Goal: Task Accomplishment & Management: Manage account settings

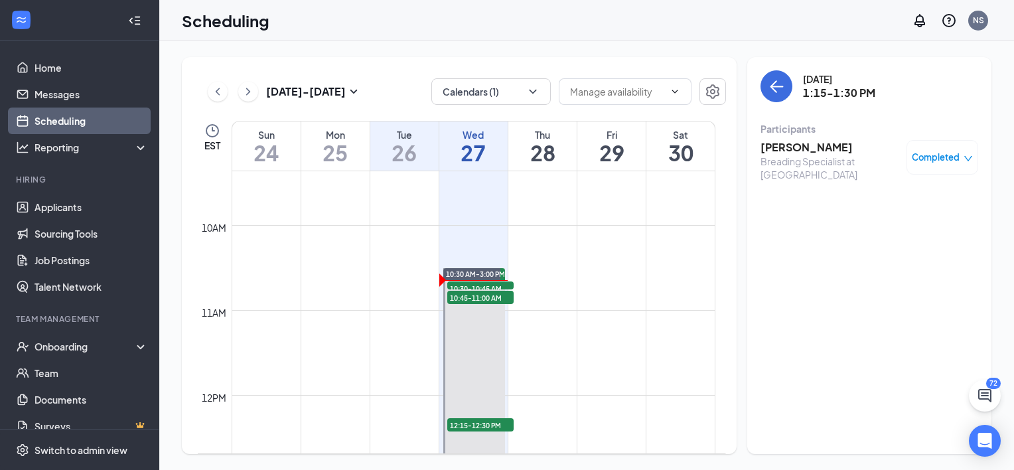
scroll to position [795, 0]
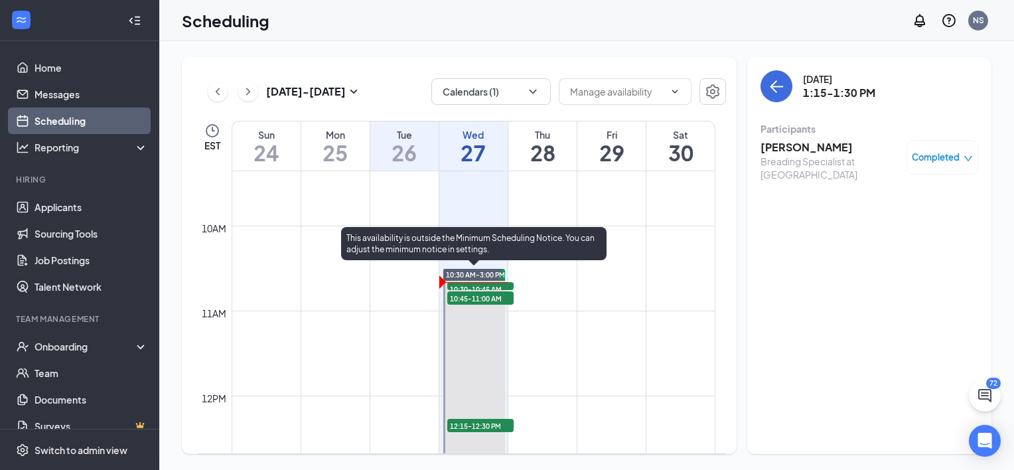
click at [469, 283] on span "10:30-10:45 AM" at bounding box center [480, 288] width 66 height 13
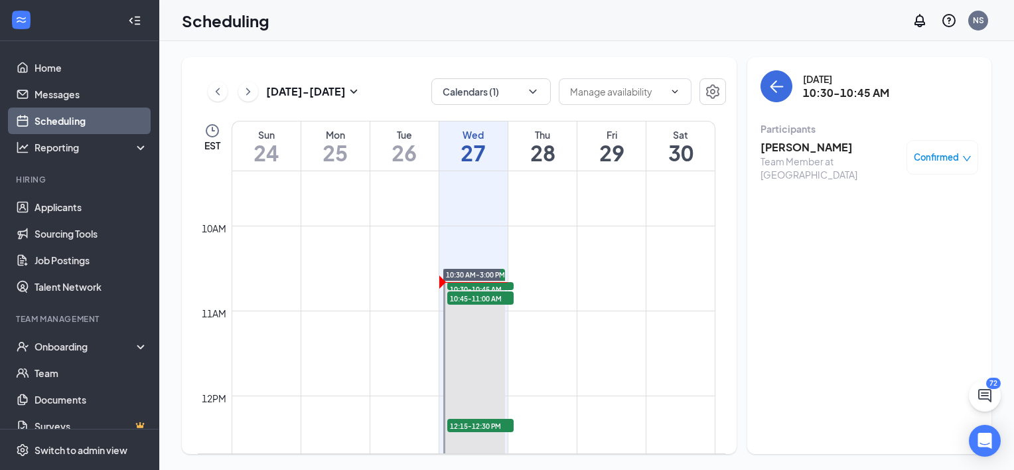
click at [771, 147] on h3 "[PERSON_NAME]" at bounding box center [830, 147] width 139 height 15
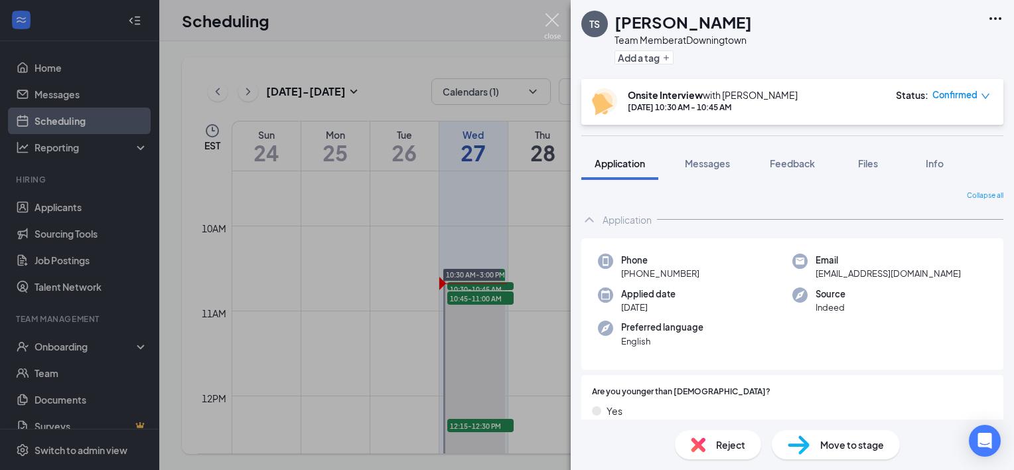
click at [550, 16] on img at bounding box center [552, 26] width 17 height 26
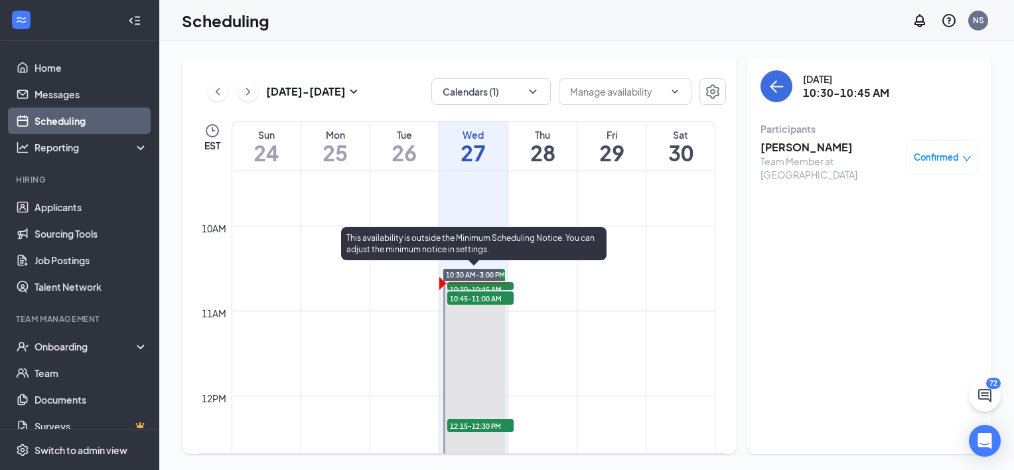
click at [488, 282] on span "10:30-10:45 AM" at bounding box center [480, 288] width 66 height 13
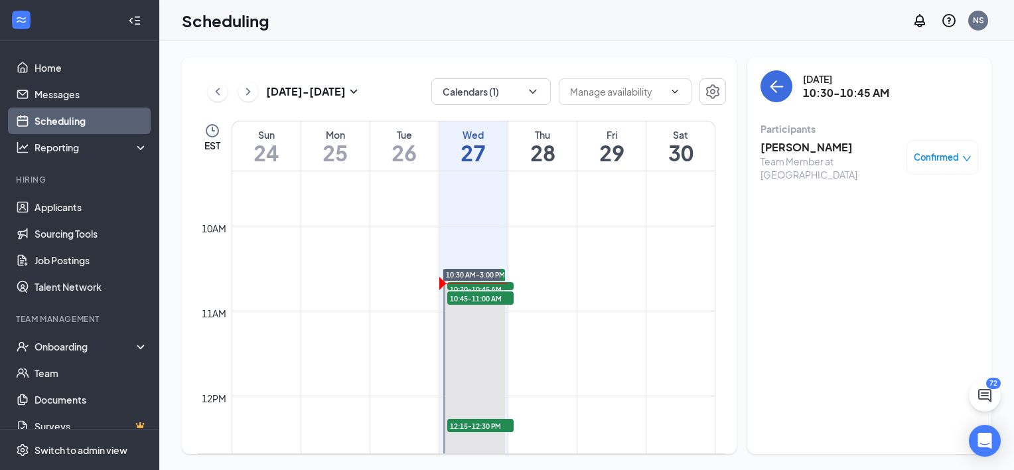
click at [792, 147] on h3 "[PERSON_NAME]" at bounding box center [830, 147] width 139 height 15
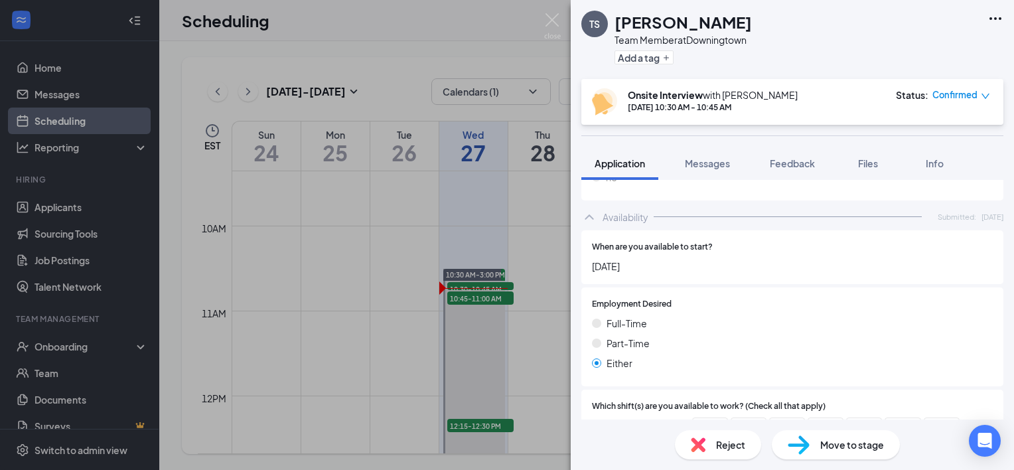
scroll to position [863, 0]
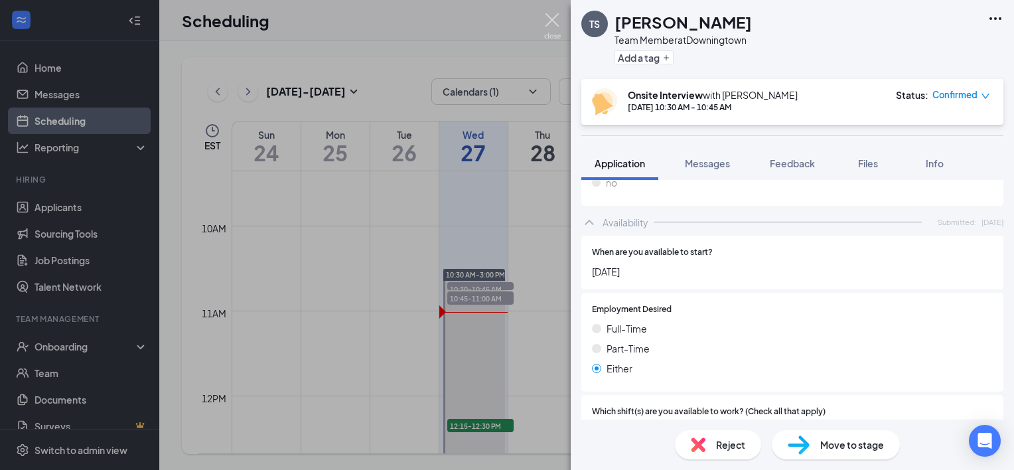
click at [552, 19] on img at bounding box center [552, 26] width 17 height 26
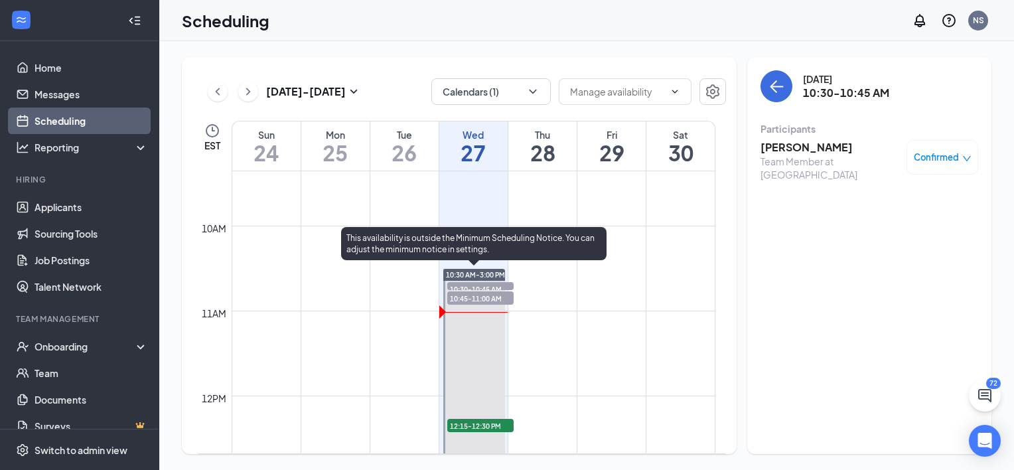
click at [489, 283] on span "10:30-10:45 AM" at bounding box center [480, 288] width 66 height 13
click at [477, 284] on span "10:30-10:45 AM" at bounding box center [480, 288] width 66 height 13
click at [475, 294] on span "10:45-11:00 AM" at bounding box center [480, 297] width 66 height 13
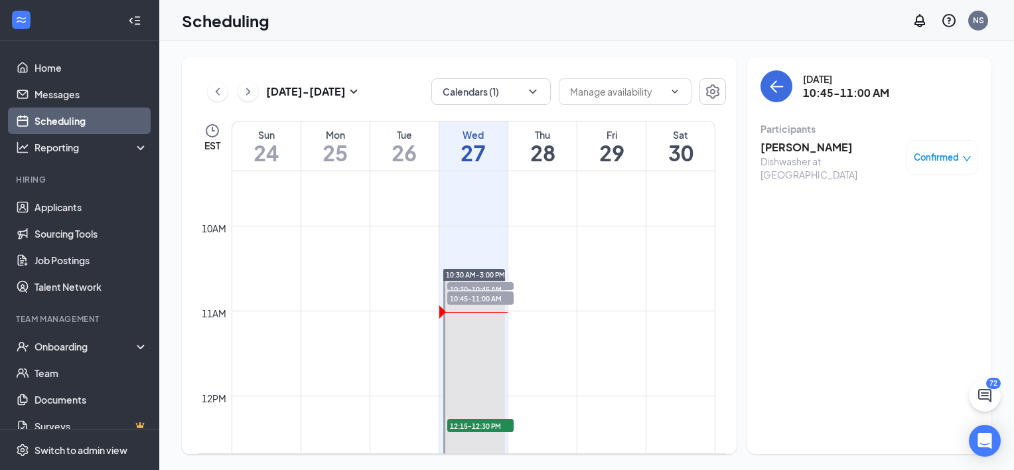
click at [795, 148] on h3 "[PERSON_NAME]" at bounding box center [830, 147] width 139 height 15
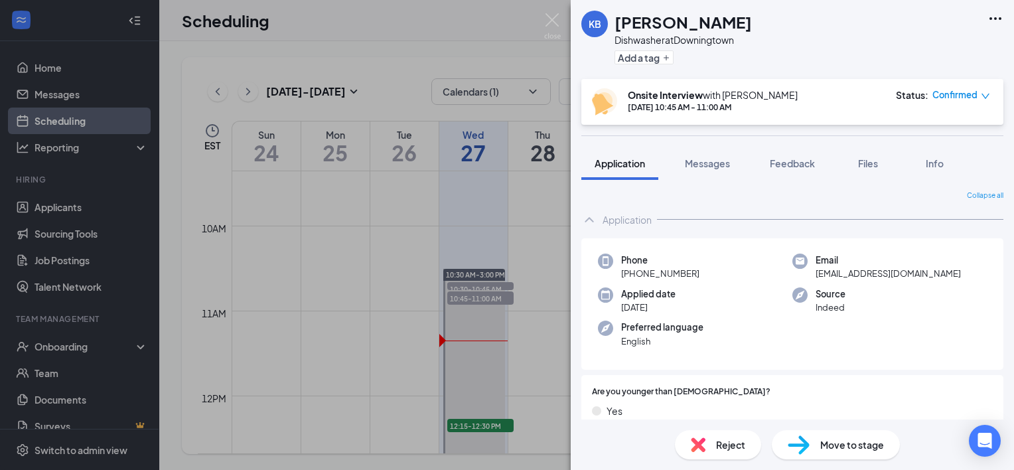
click at [859, 443] on span "Move to stage" at bounding box center [852, 444] width 64 height 15
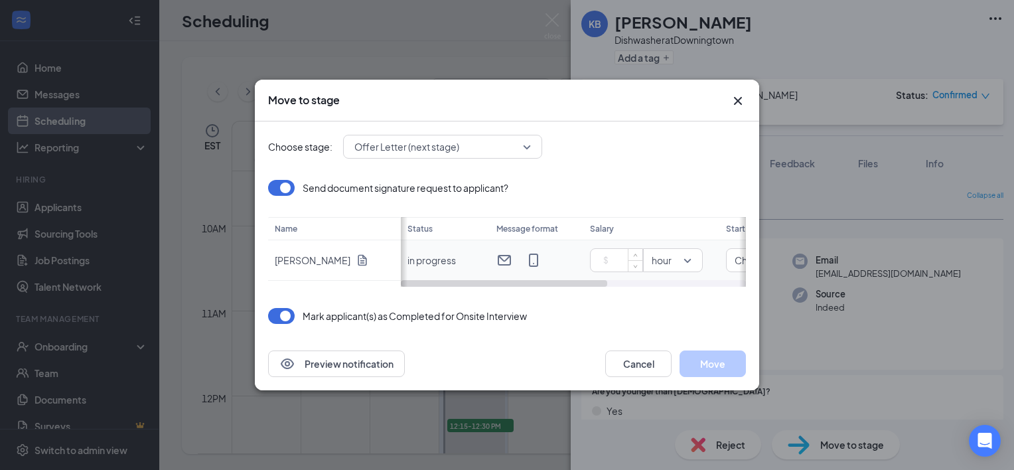
click at [604, 254] on input at bounding box center [619, 260] width 46 height 20
type input "15"
click at [672, 305] on div "Choose stage: Offer Letter (next stage) Send document signature request to appl…" at bounding box center [507, 229] width 478 height 216
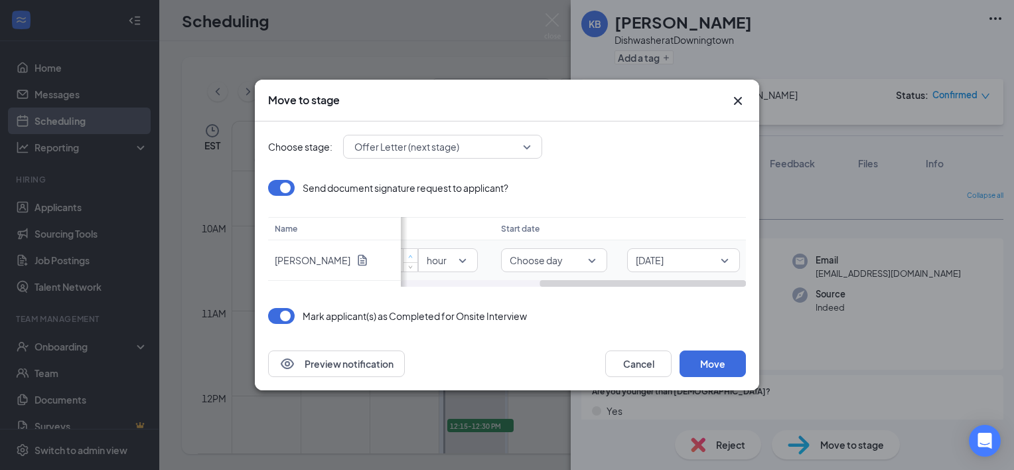
scroll to position [0, 232]
click at [584, 256] on span "Choose day" at bounding box center [546, 261] width 89 height 14
click at [550, 200] on span "X days later" at bounding box center [528, 204] width 49 height 15
click at [654, 260] on input at bounding box center [664, 260] width 36 height 20
click at [677, 254] on icon "up" at bounding box center [675, 256] width 5 height 5
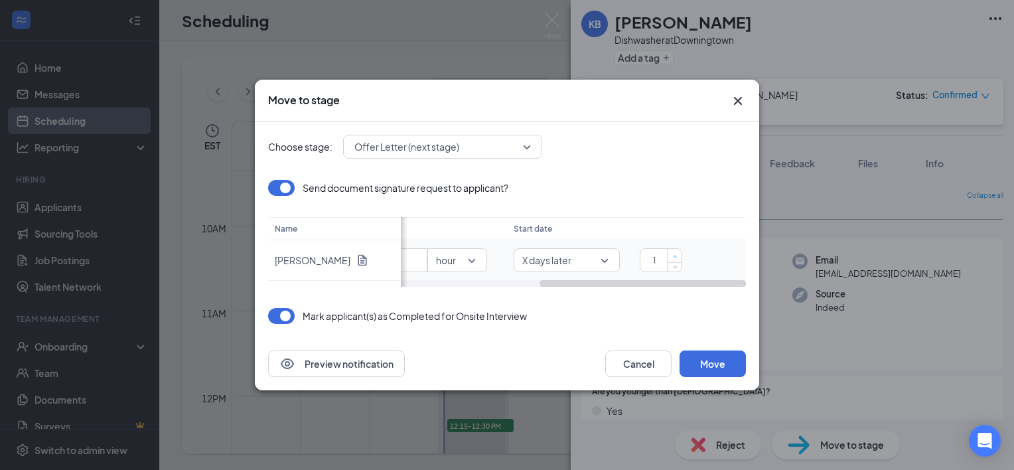
type input "2"
click at [677, 254] on icon "up" at bounding box center [675, 256] width 5 height 5
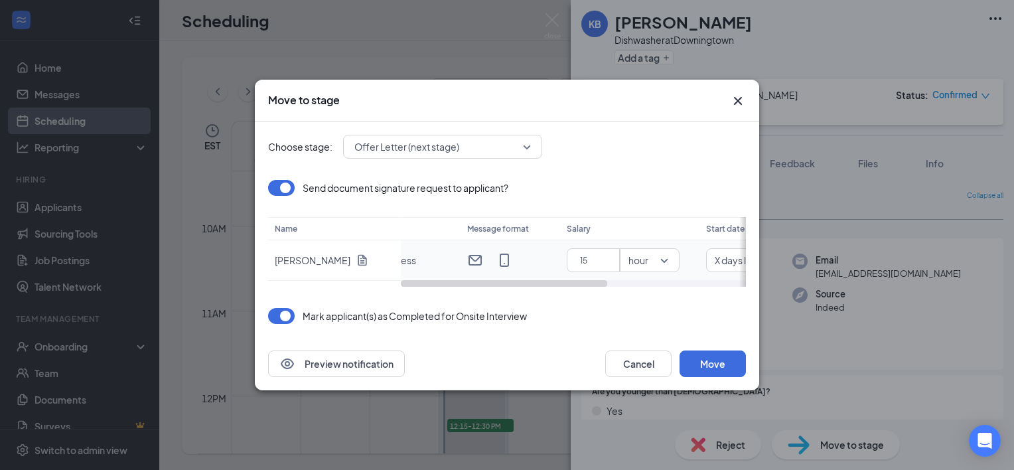
scroll to position [0, 0]
click at [714, 363] on button "Move" at bounding box center [713, 363] width 66 height 27
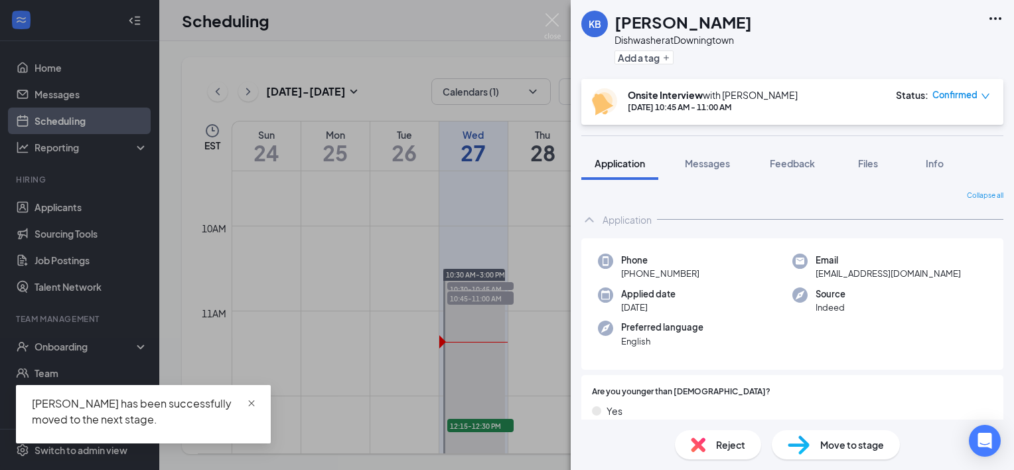
click at [252, 402] on span "close" at bounding box center [251, 403] width 9 height 9
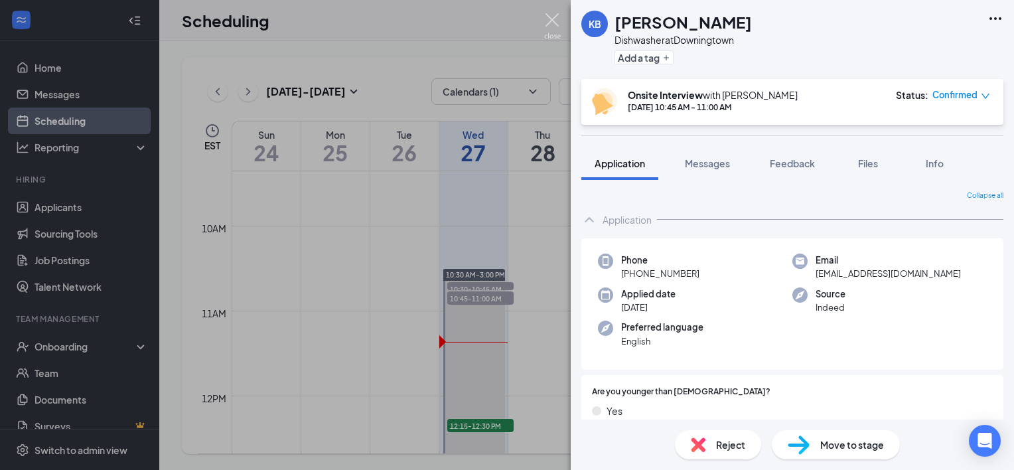
click at [548, 15] on img at bounding box center [552, 26] width 17 height 26
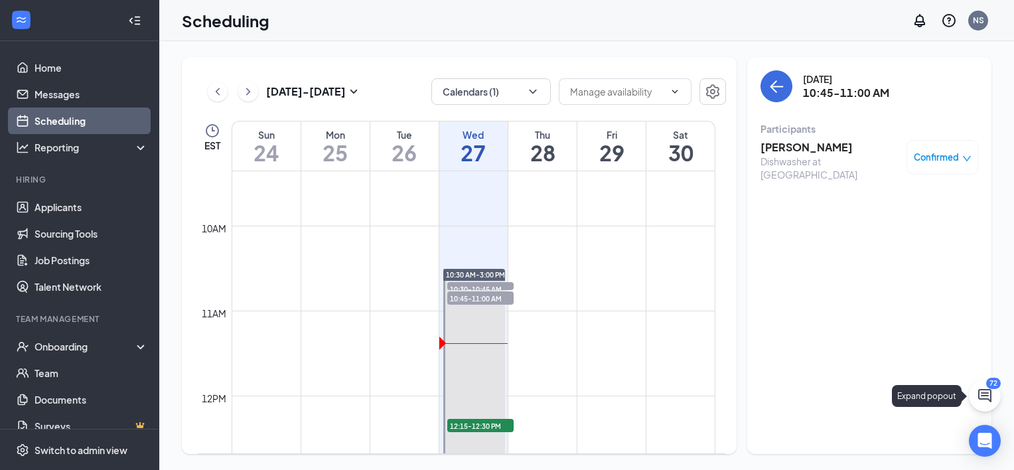
click at [986, 390] on icon "ChatActive" at bounding box center [984, 395] width 13 height 13
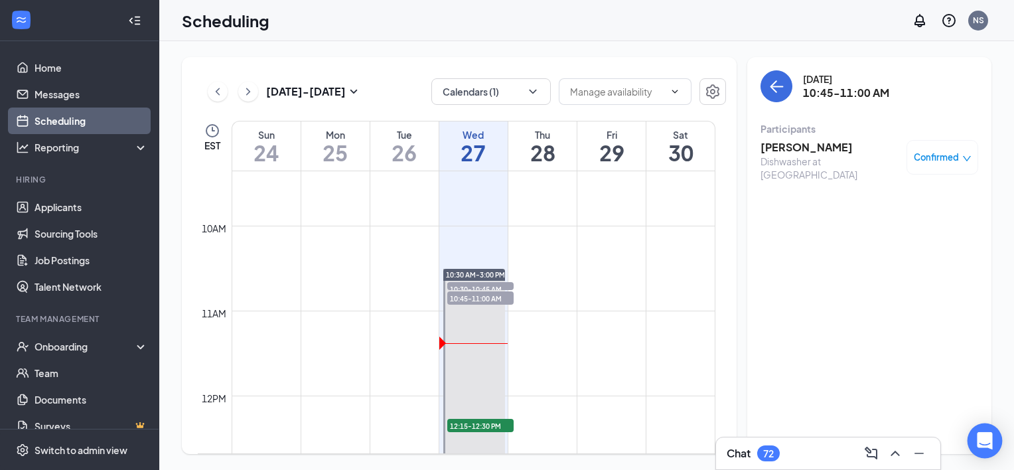
click at [986, 447] on icon "Open Intercom Messenger" at bounding box center [984, 440] width 17 height 17
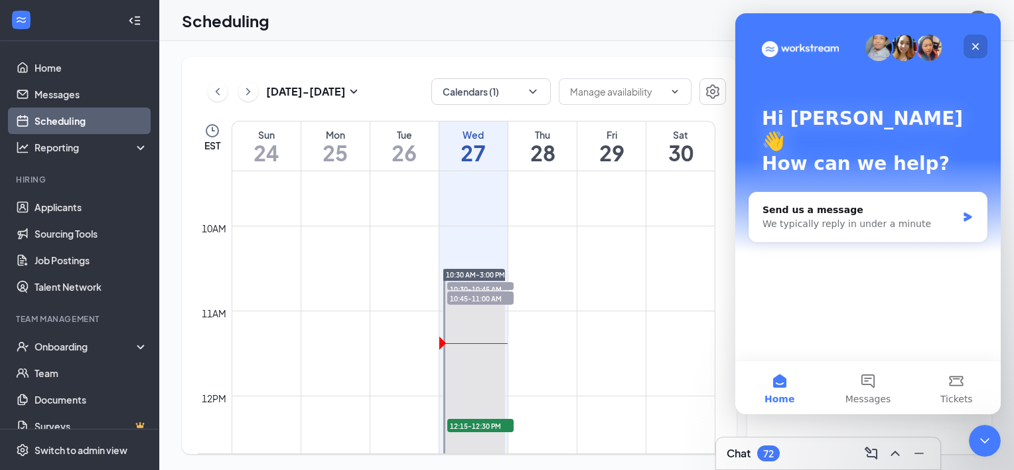
click at [974, 44] on icon "Close" at bounding box center [975, 46] width 7 height 7
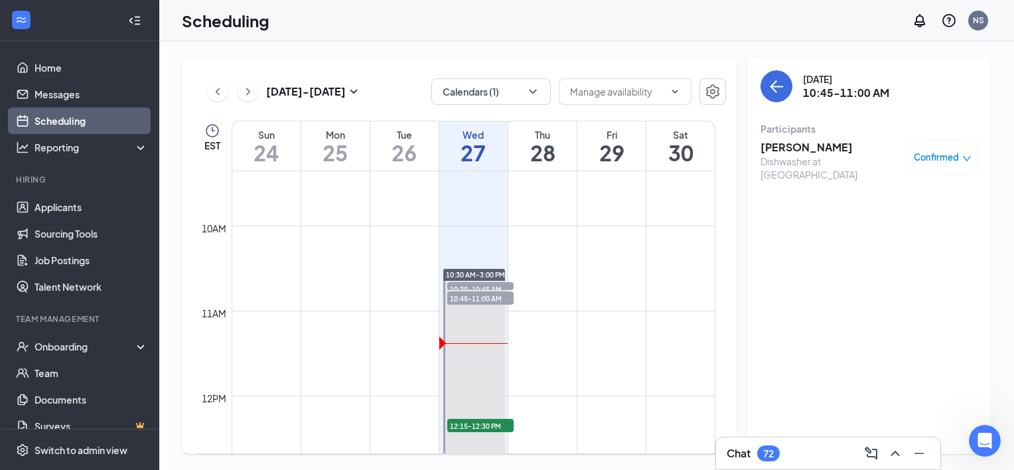
click at [830, 452] on div "Chat 72" at bounding box center [828, 453] width 203 height 21
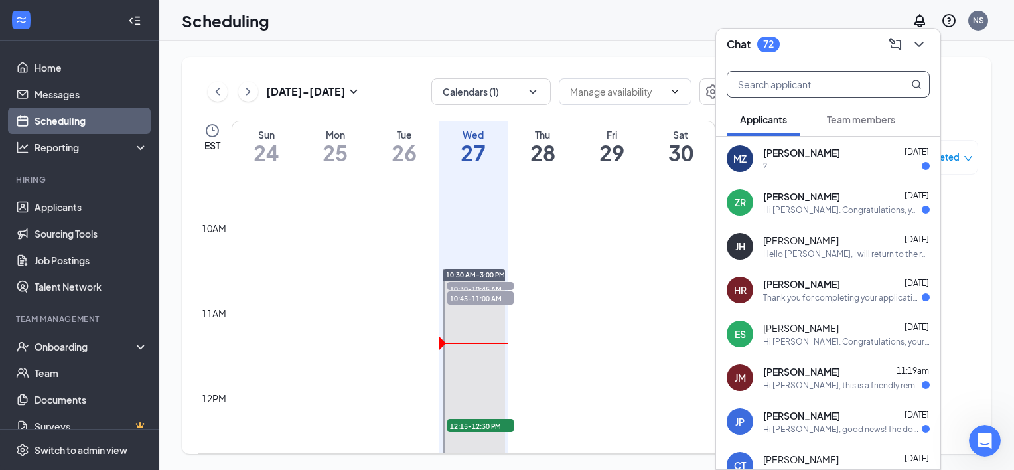
click at [797, 84] on input "text" at bounding box center [805, 84] width 157 height 25
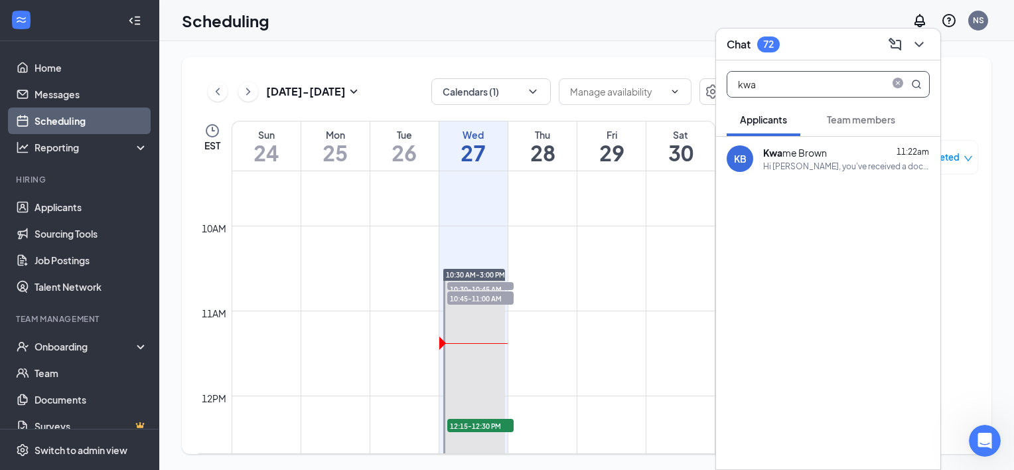
type input "kwa"
click at [831, 173] on div "KB Kwa me Brown 11:22am Hi [PERSON_NAME], you've received a document signature …" at bounding box center [828, 159] width 224 height 44
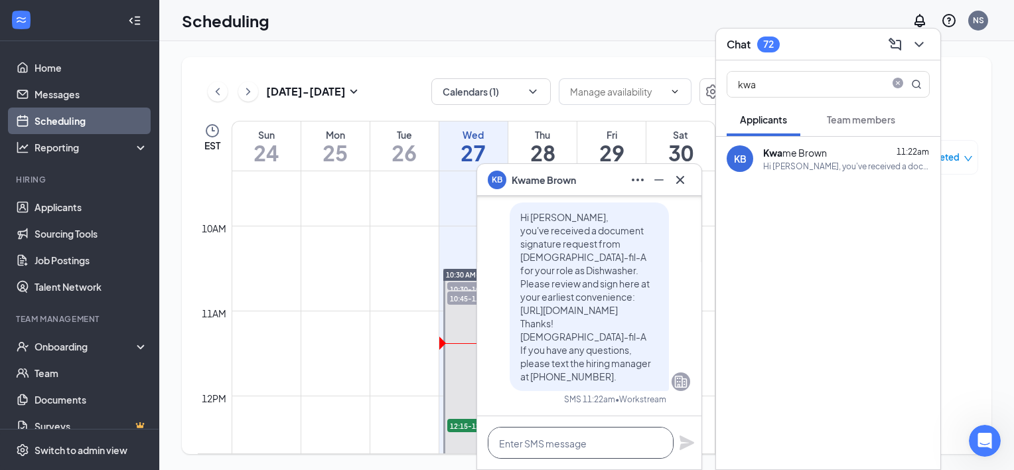
click at [593, 440] on textarea at bounding box center [581, 443] width 186 height 32
click at [679, 182] on icon "Cross" at bounding box center [680, 180] width 16 height 16
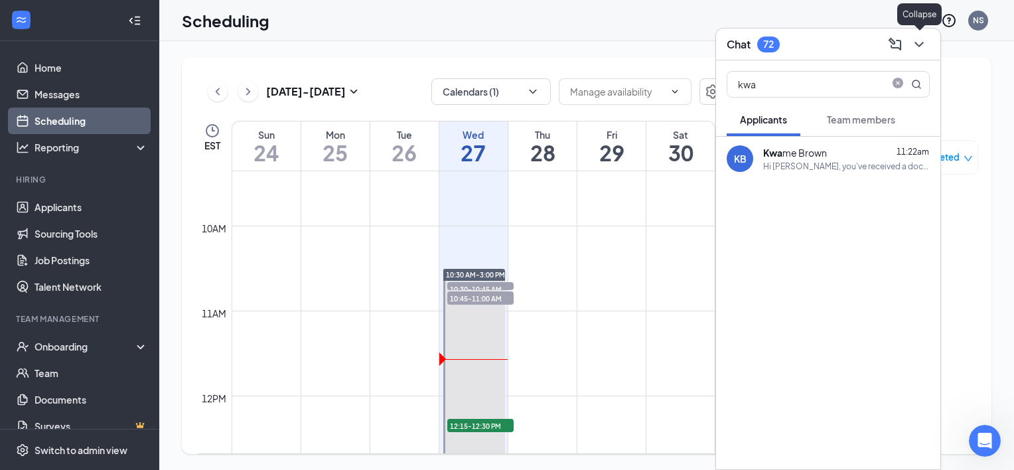
click at [921, 43] on icon "ChevronDown" at bounding box center [919, 44] width 9 height 5
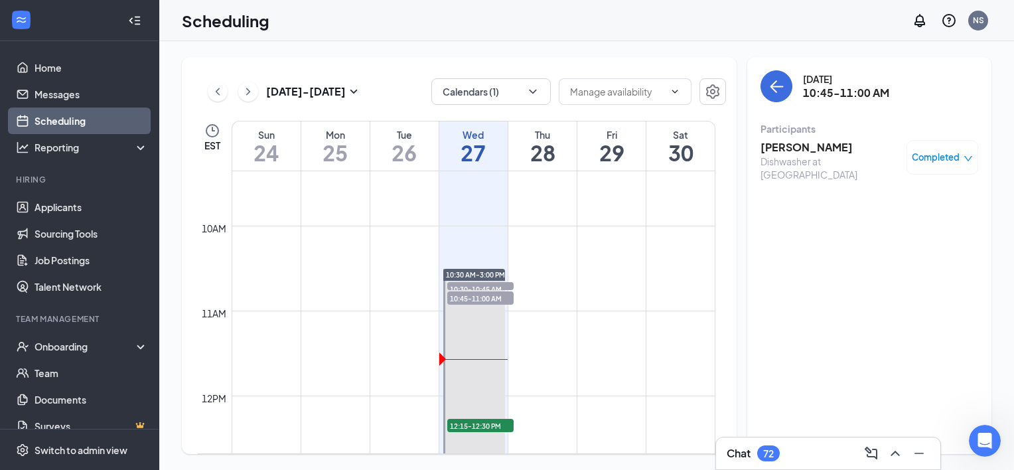
click at [87, 120] on link "Scheduling" at bounding box center [91, 121] width 113 height 27
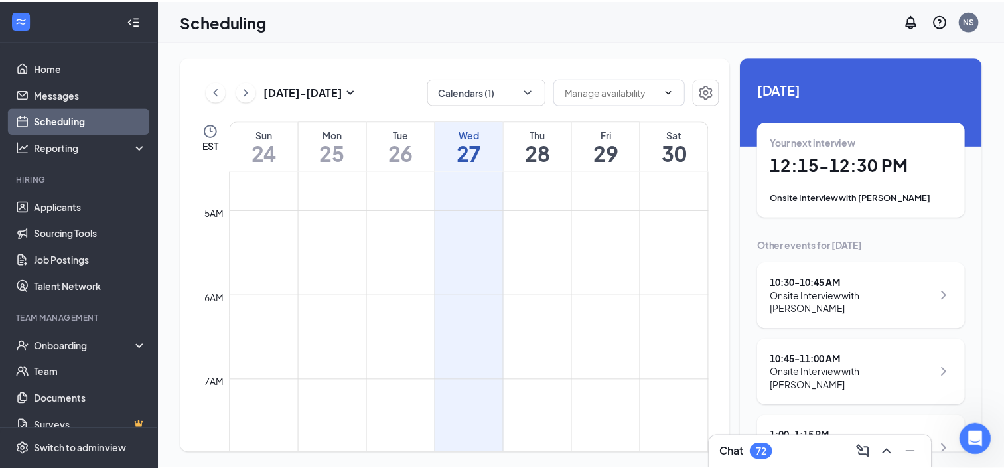
scroll to position [386, 0]
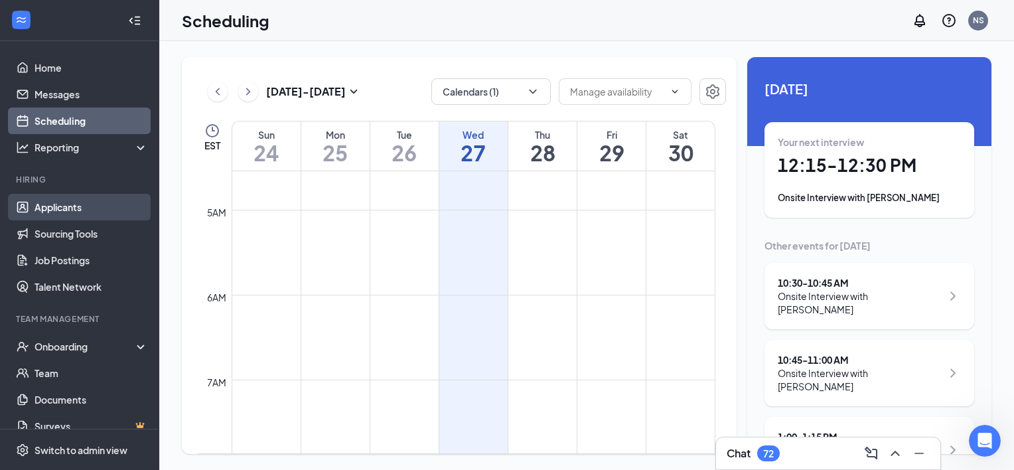
click at [62, 206] on link "Applicants" at bounding box center [91, 207] width 113 height 27
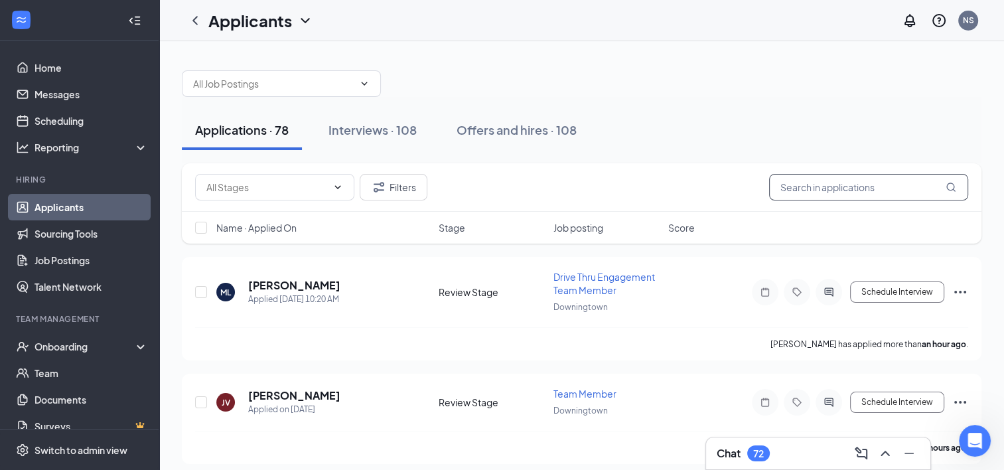
click at [818, 184] on input "text" at bounding box center [868, 187] width 199 height 27
type input "n"
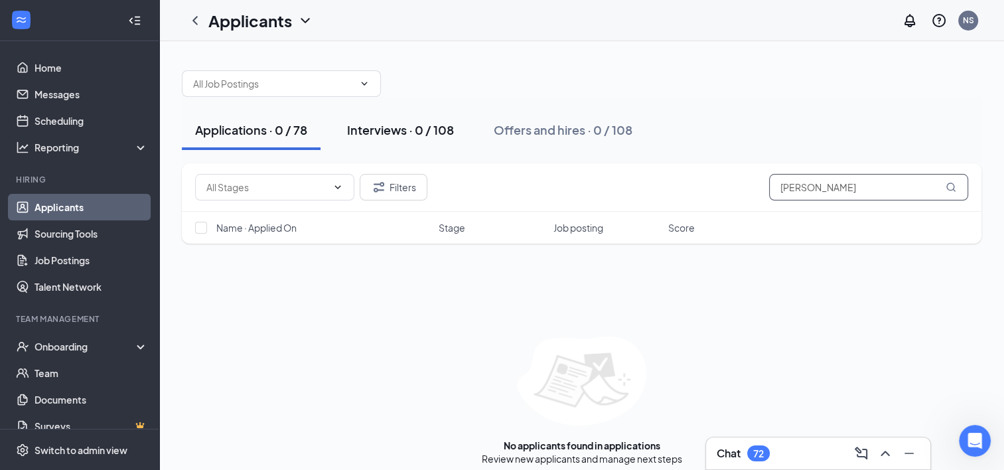
type input "[PERSON_NAME]"
click at [404, 129] on div "Interviews · 0 / 108" at bounding box center [400, 129] width 107 height 17
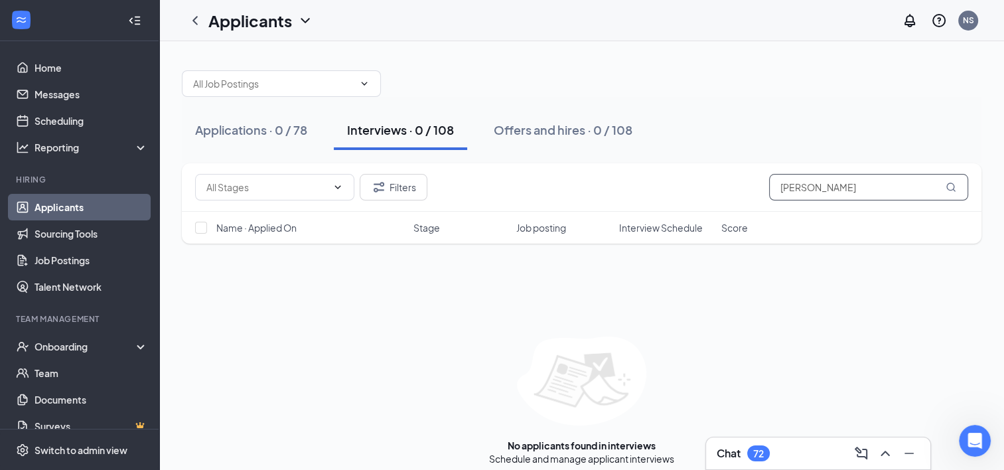
click at [829, 194] on input "[PERSON_NAME]" at bounding box center [868, 187] width 199 height 27
type input "n"
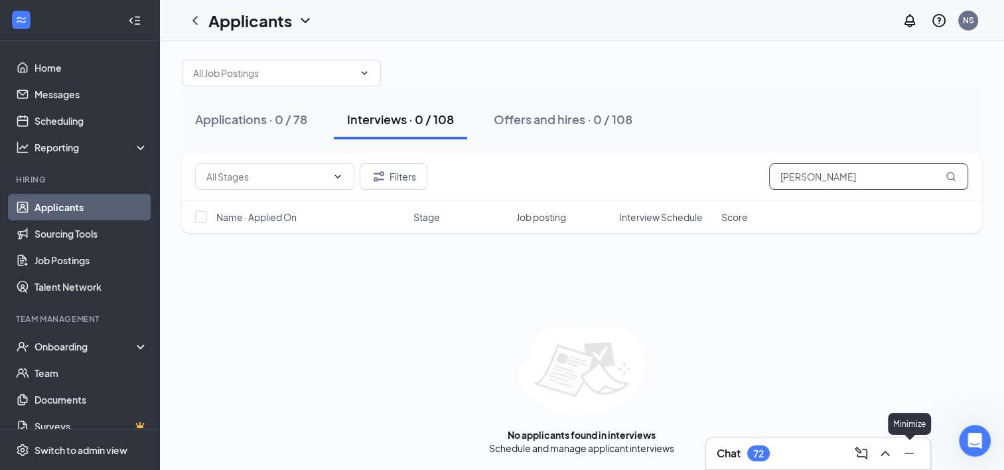
type input "[PERSON_NAME]"
click at [908, 447] on icon "Minimize" at bounding box center [909, 453] width 16 height 16
click at [964, 431] on div "Open Intercom Messenger" at bounding box center [973, 439] width 44 height 44
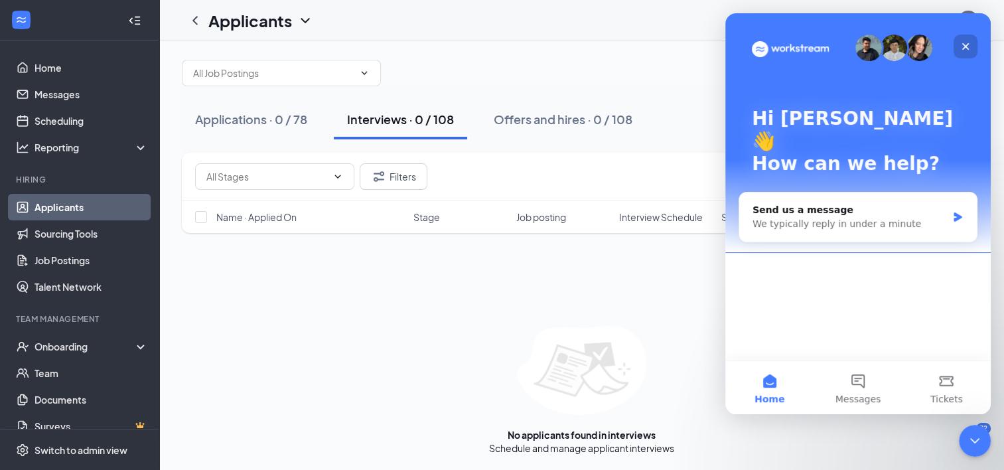
click at [958, 48] on div "Close" at bounding box center [966, 47] width 24 height 24
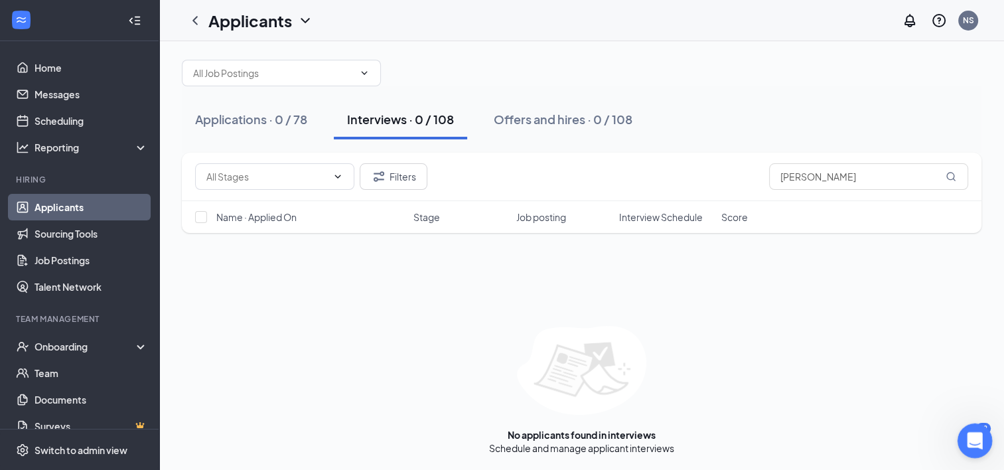
click at [985, 425] on body "Home Messages Scheduling Reporting Hiring Applicants Sourcing Tools Job Posting…" at bounding box center [502, 224] width 1004 height 470
click at [984, 423] on body "Home Messages Scheduling Reporting Hiring Applicants Sourcing Tools Job Posting…" at bounding box center [502, 224] width 1004 height 470
click at [980, 433] on icon "Open Intercom Messenger" at bounding box center [973, 439] width 22 height 22
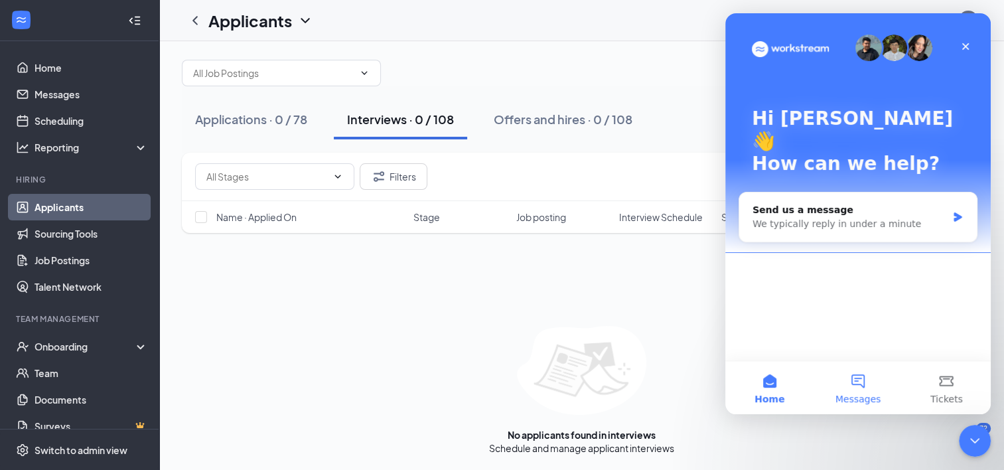
click at [863, 394] on span "Messages" at bounding box center [859, 398] width 46 height 9
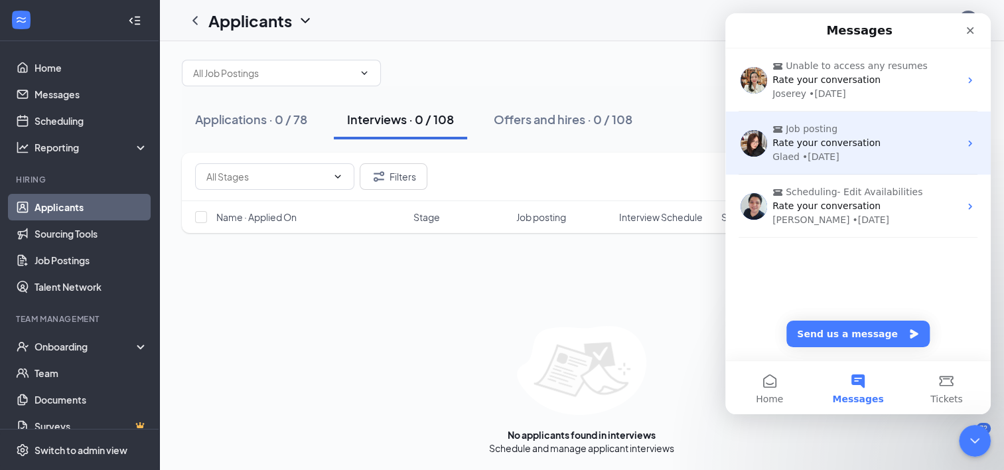
scroll to position [0, 0]
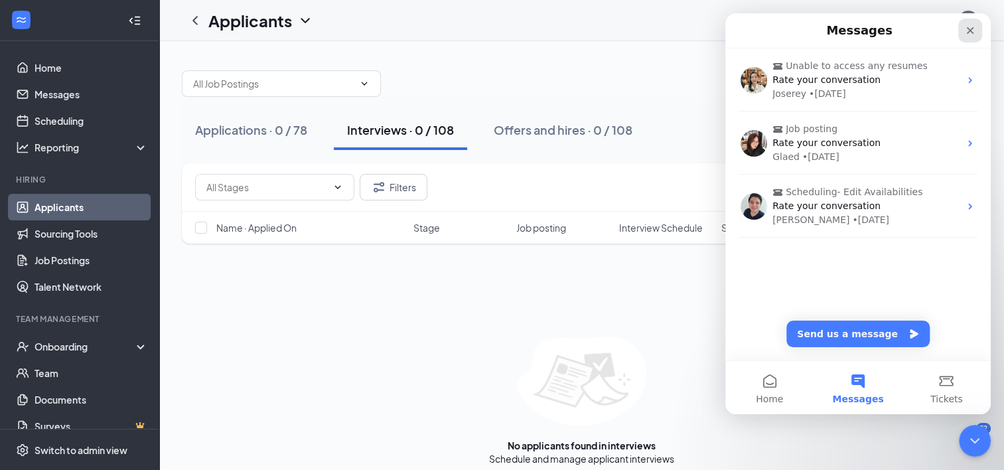
click at [970, 27] on icon "Close" at bounding box center [970, 30] width 11 height 11
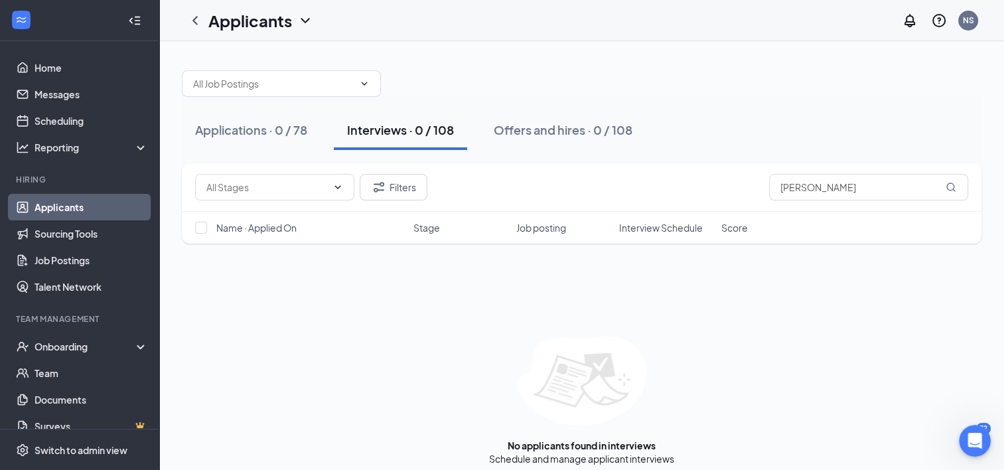
click at [798, 249] on div "Filters [PERSON_NAME] Name · Applied On Stage Job posting Interview Schedule Sc…" at bounding box center [582, 210] width 800 height 94
click at [237, 127] on div "Applications · 0 / 78" at bounding box center [251, 129] width 112 height 17
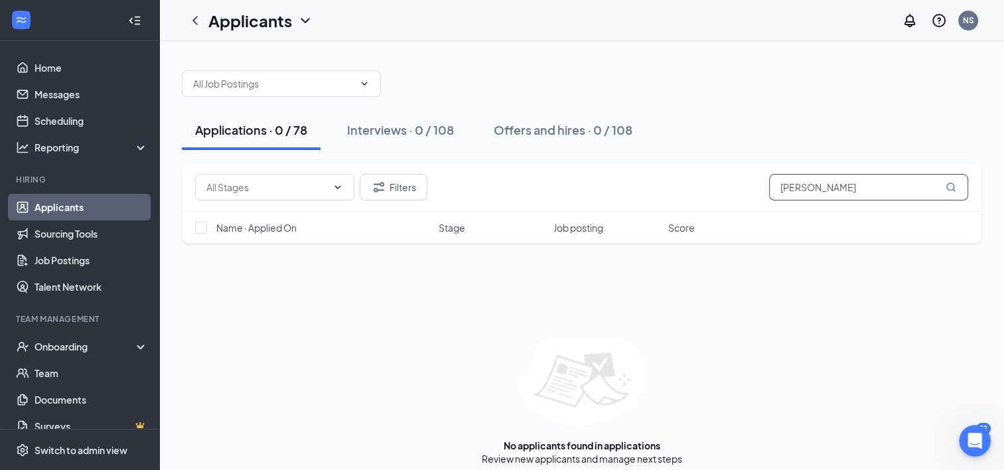
click at [853, 197] on input "[PERSON_NAME]" at bounding box center [868, 187] width 199 height 27
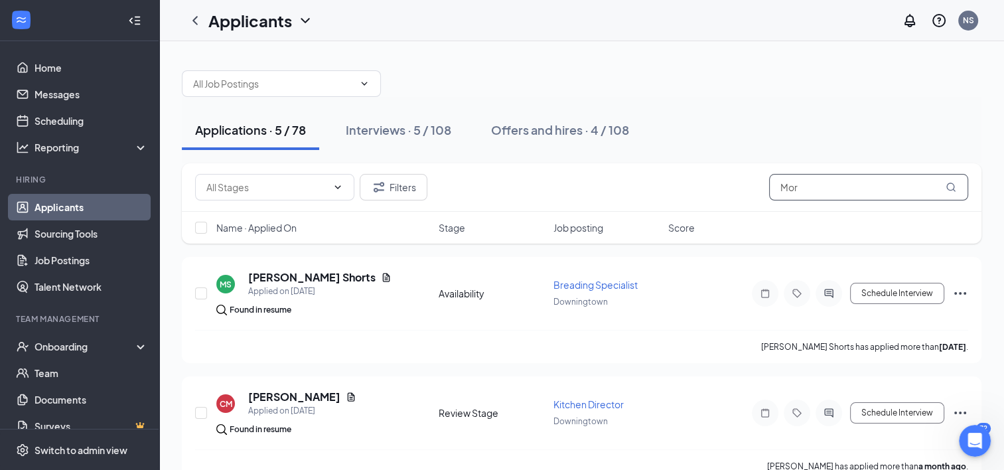
click at [869, 189] on input "Mor" at bounding box center [868, 187] width 199 height 27
type input "M"
type input "n"
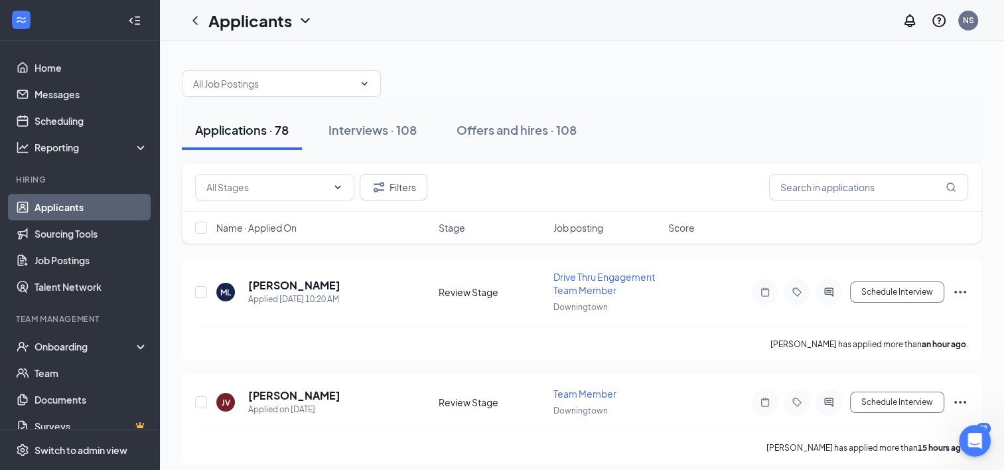
click at [248, 128] on div "Applications · 78" at bounding box center [242, 129] width 94 height 17
click at [378, 130] on div "Interviews · 108" at bounding box center [373, 129] width 88 height 17
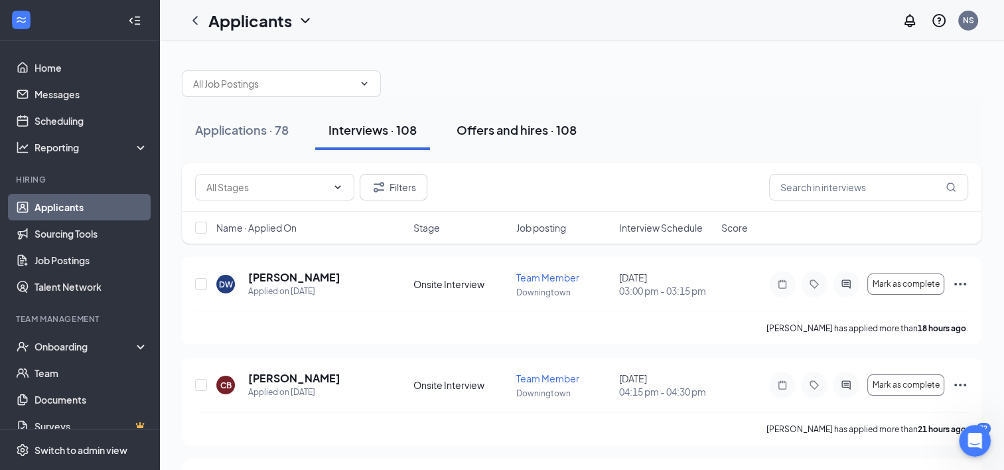
click at [476, 128] on div "Offers and hires · 108" at bounding box center [517, 129] width 120 height 17
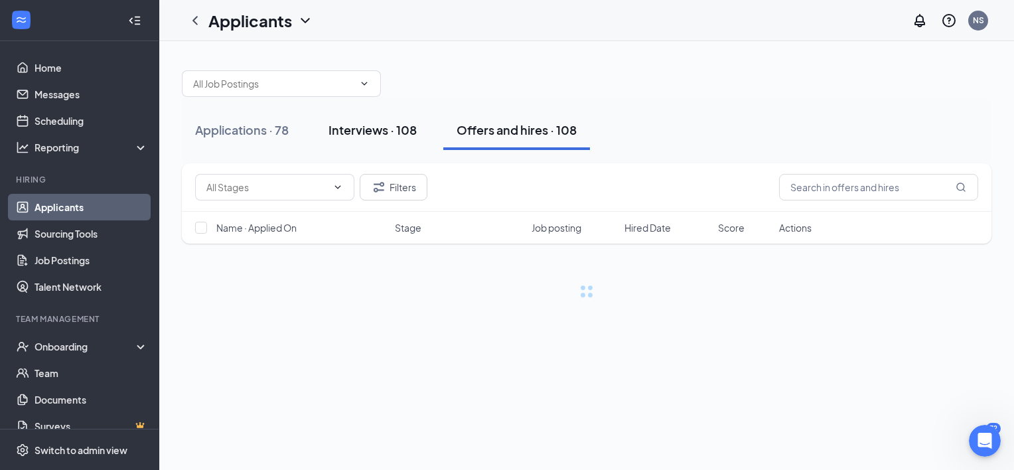
click at [366, 133] on div "Interviews · 108" at bounding box center [373, 129] width 88 height 17
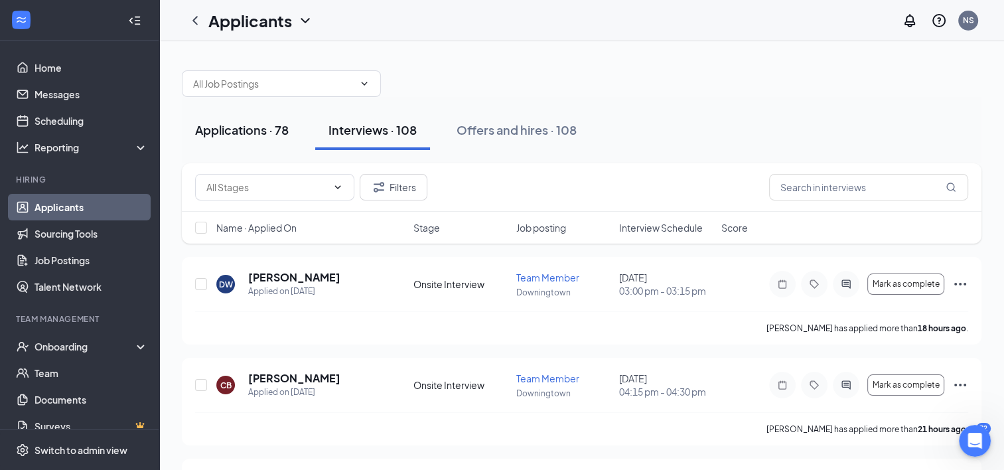
click at [229, 125] on div "Applications · 78" at bounding box center [242, 129] width 94 height 17
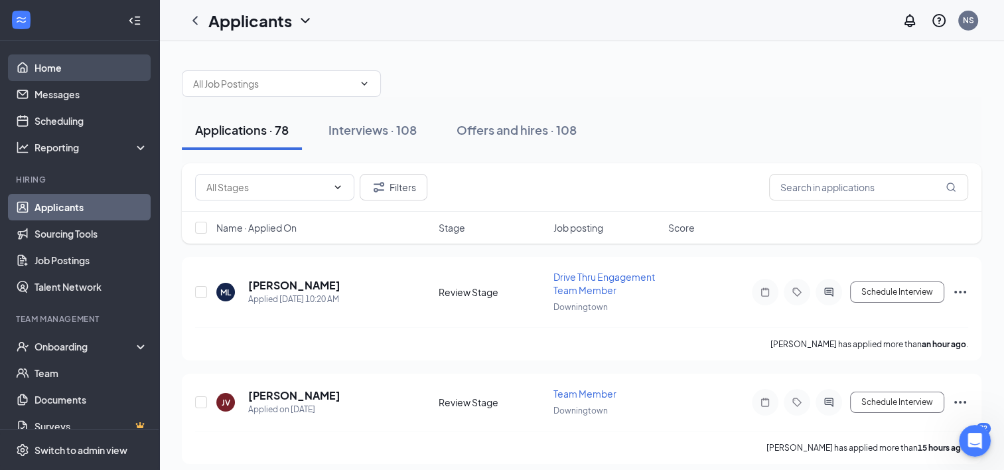
click at [69, 71] on link "Home" at bounding box center [91, 67] width 113 height 27
